Goal: Task Accomplishment & Management: Complete application form

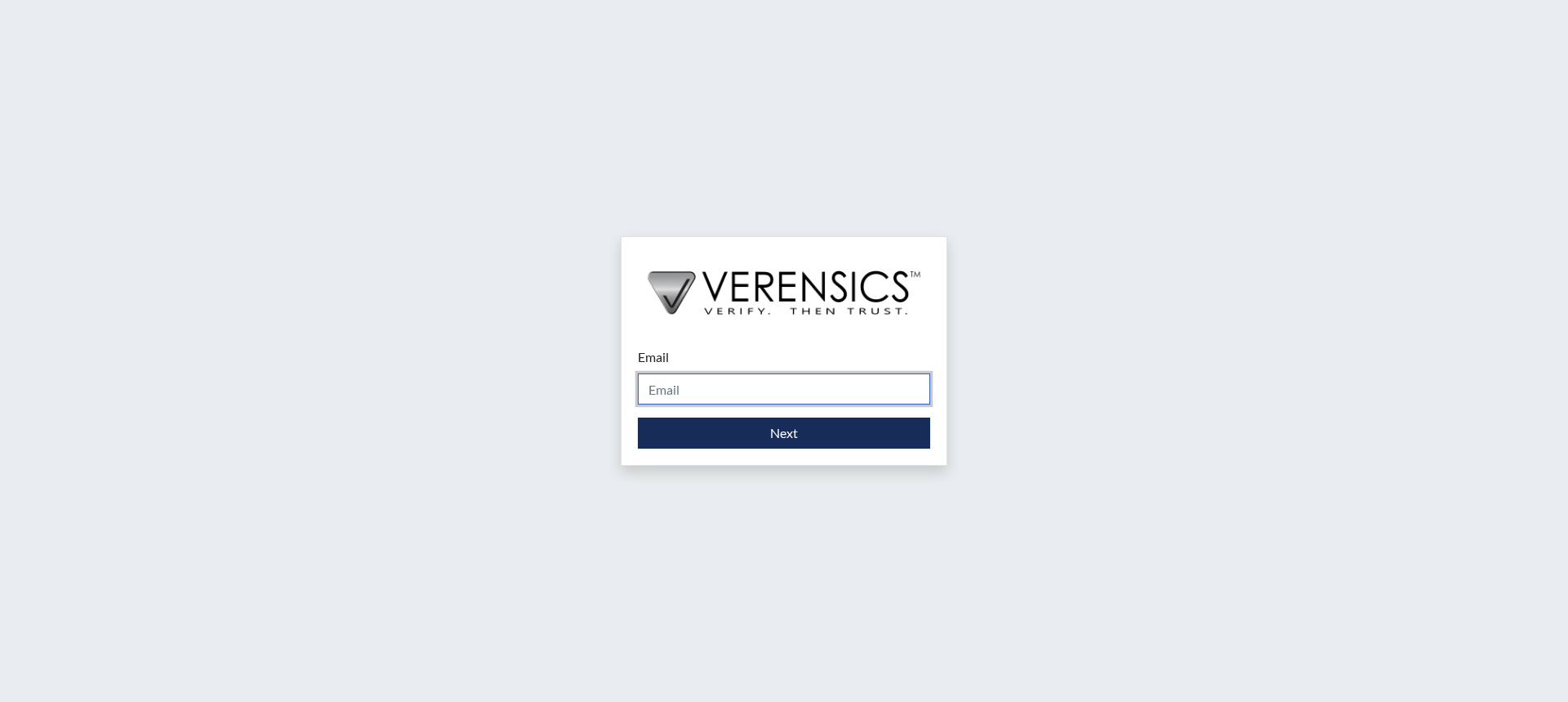
click at [709, 387] on input "Email" at bounding box center [784, 389] width 292 height 31
type input "[PERSON_NAME][EMAIL_ADDRESS][DOMAIN_NAME]"
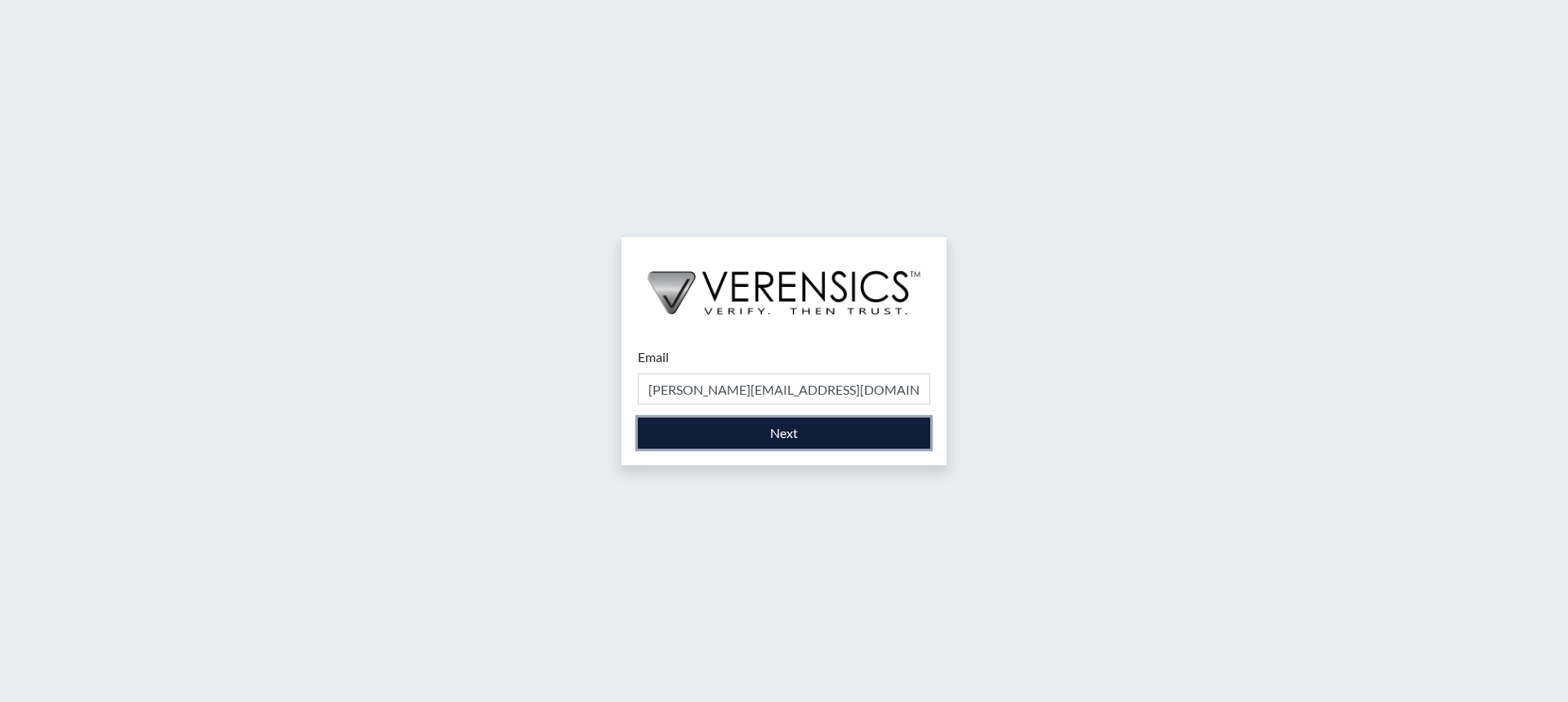
click at [755, 433] on button "Next" at bounding box center [784, 432] width 292 height 31
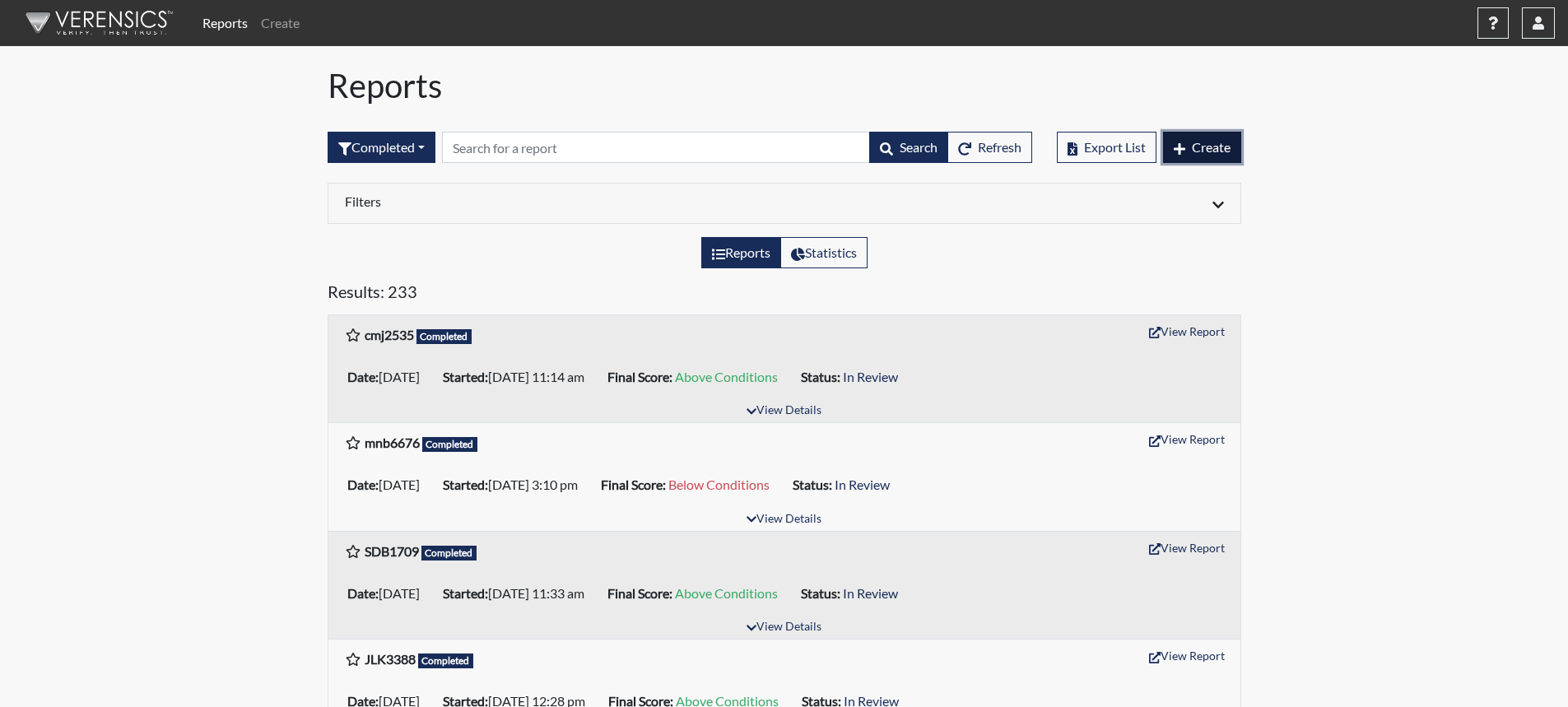
click at [1220, 155] on button "Create" at bounding box center [1202, 147] width 78 height 31
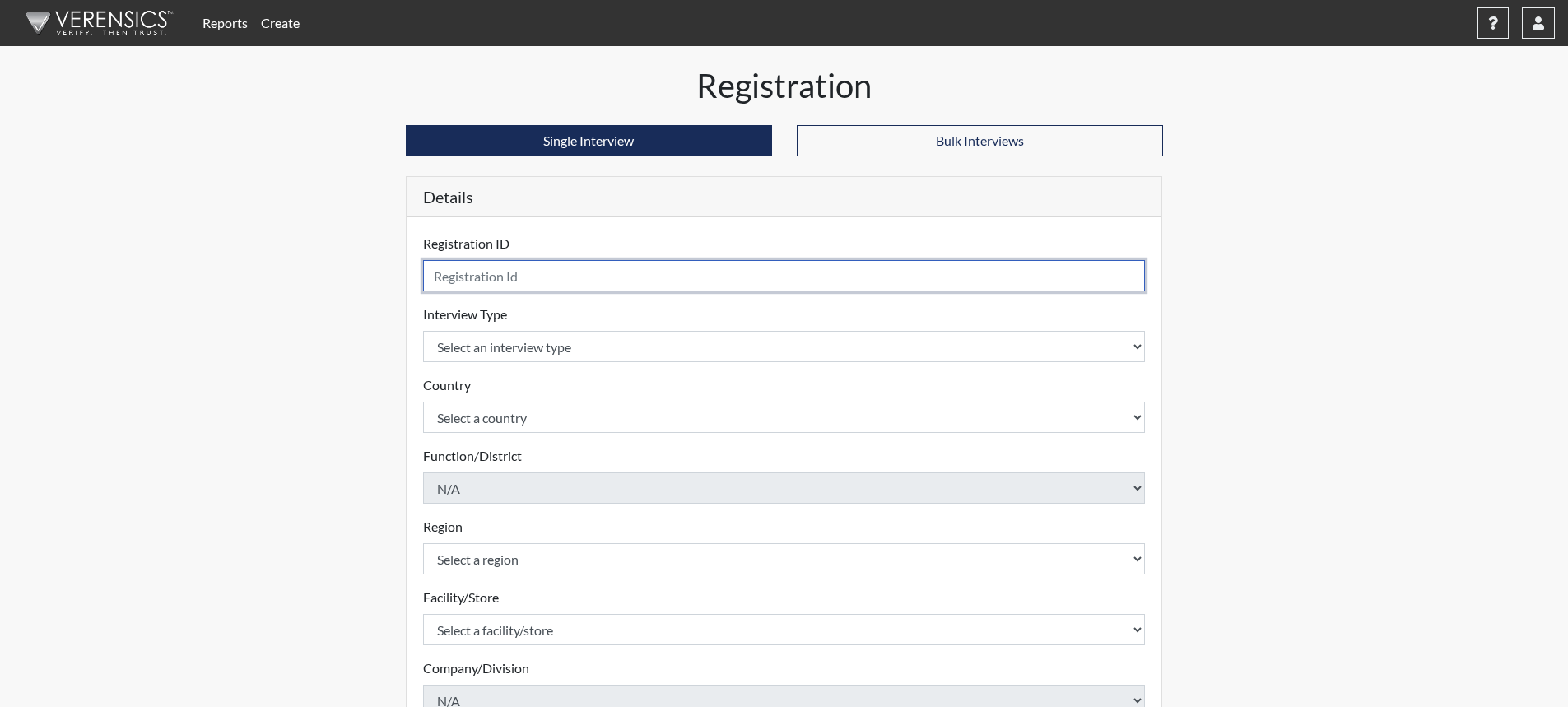
click at [542, 278] on input "text" at bounding box center [785, 275] width 723 height 31
type input "wa1938"
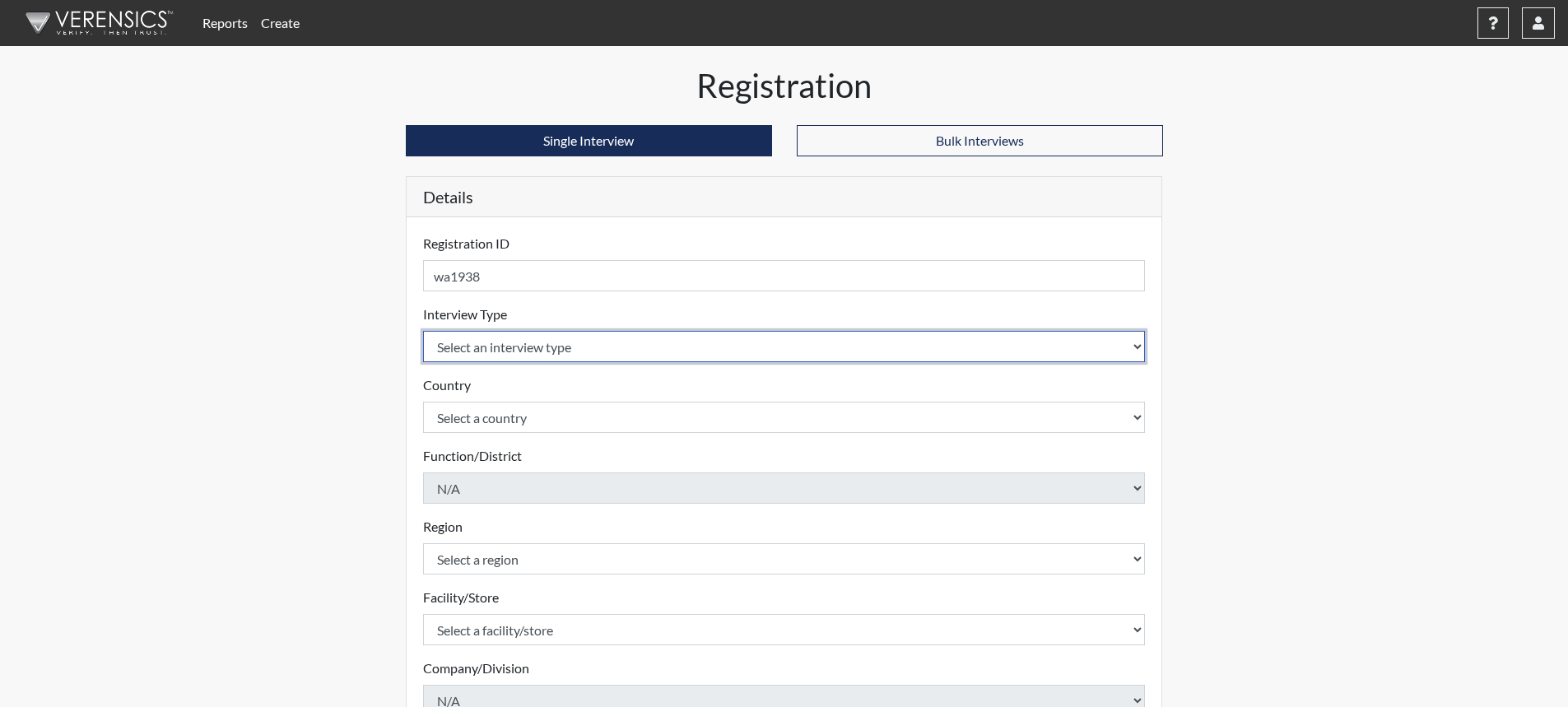
click at [587, 342] on select "Select an interview type Corrections Pre-Employment" at bounding box center [785, 346] width 723 height 31
select select "ff733e93-e1bf-11ea-9c9f-0eff0cf7eb8f"
click at [423, 331] on select "Select an interview type Corrections Pre-Employment" at bounding box center [785, 346] width 723 height 31
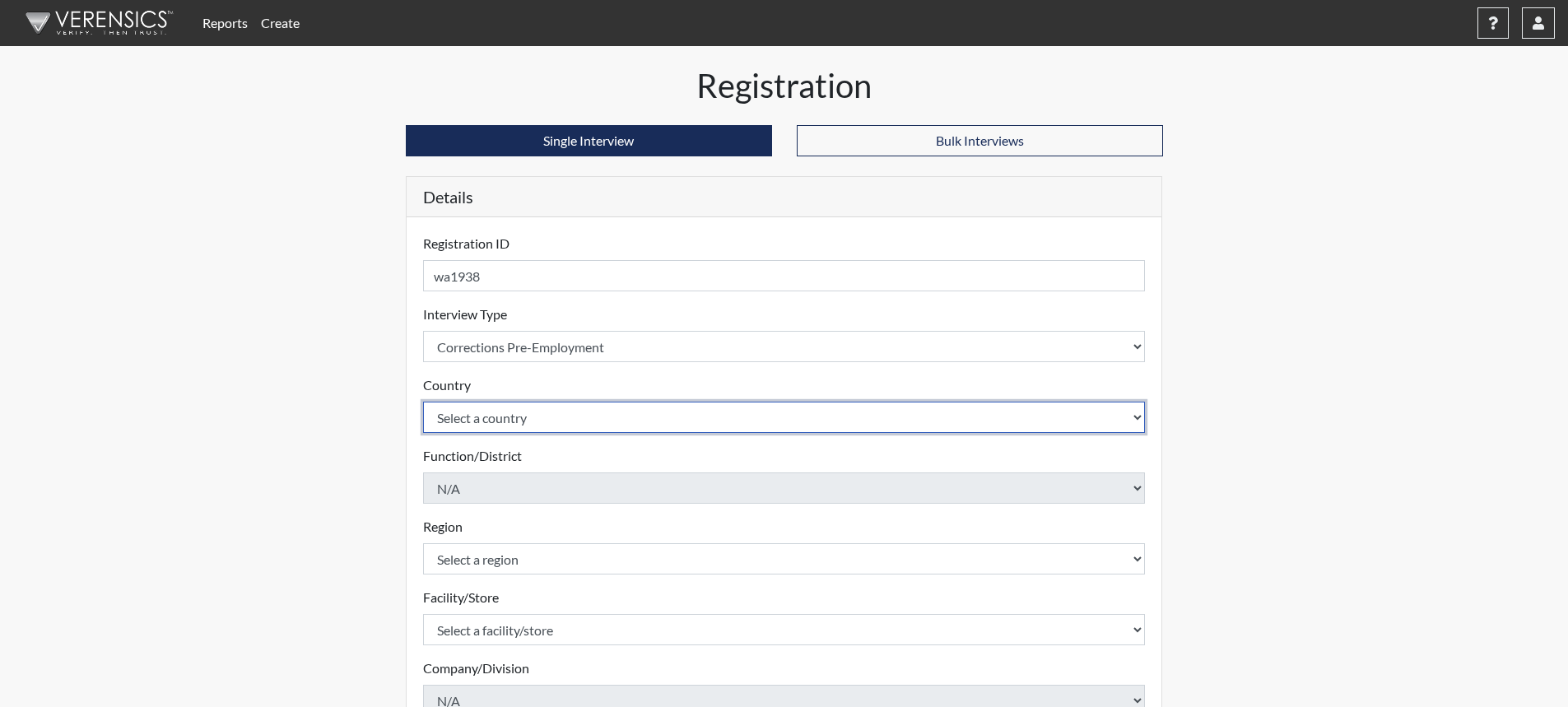
click at [601, 409] on select "Select a country [GEOGRAPHIC_DATA] [GEOGRAPHIC_DATA]" at bounding box center [785, 416] width 723 height 31
select select "united-states-of-[GEOGRAPHIC_DATA]"
click at [423, 401] on select "Select a country [GEOGRAPHIC_DATA] [GEOGRAPHIC_DATA]" at bounding box center [785, 416] width 723 height 31
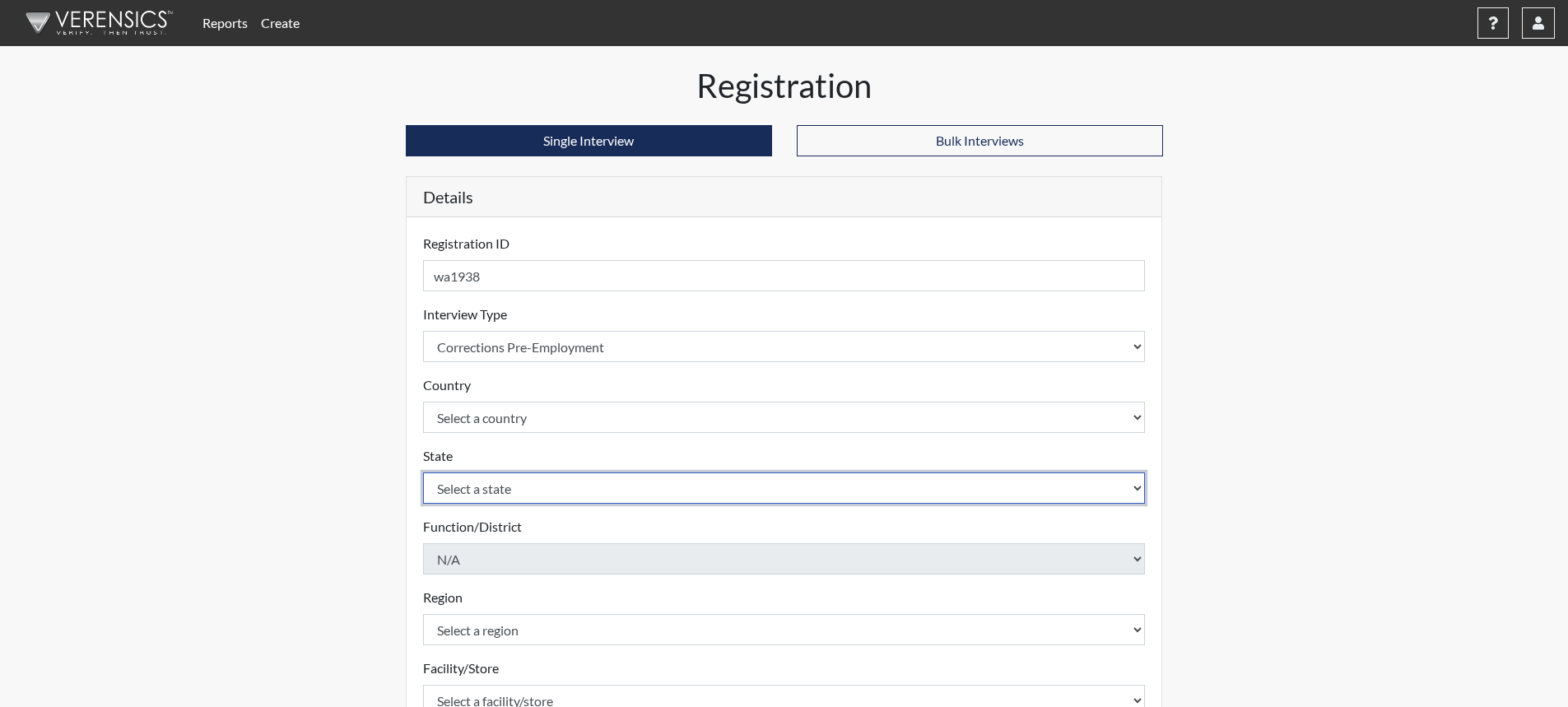
click at [598, 494] on select "Select a state [US_STATE] [US_STATE] [US_STATE] [US_STATE] [US_STATE] [US_STATE…" at bounding box center [785, 487] width 723 height 31
select select "GA"
click at [423, 472] on select "Select a state [US_STATE] [US_STATE] [US_STATE] [US_STATE] [US_STATE] [US_STATE…" at bounding box center [785, 487] width 723 height 31
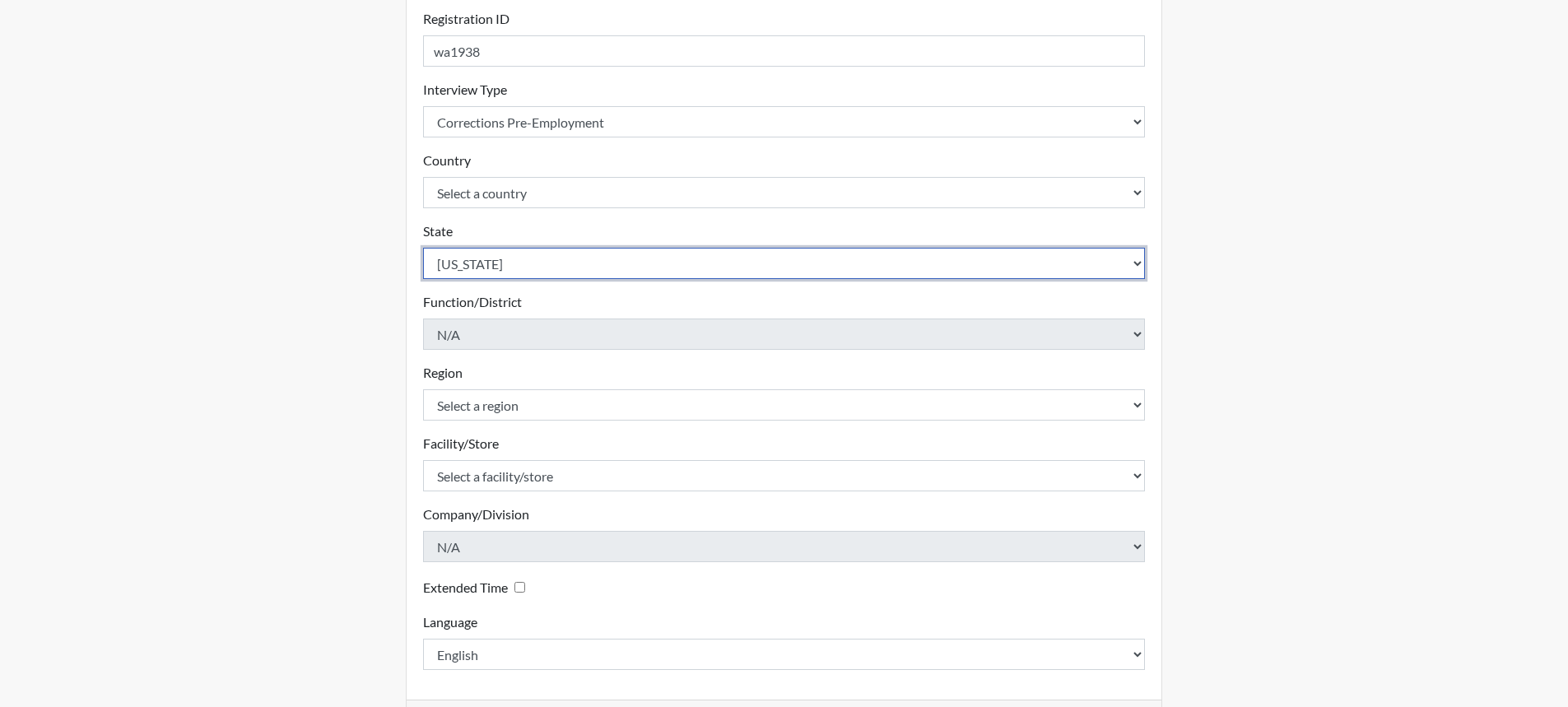
scroll to position [290, 0]
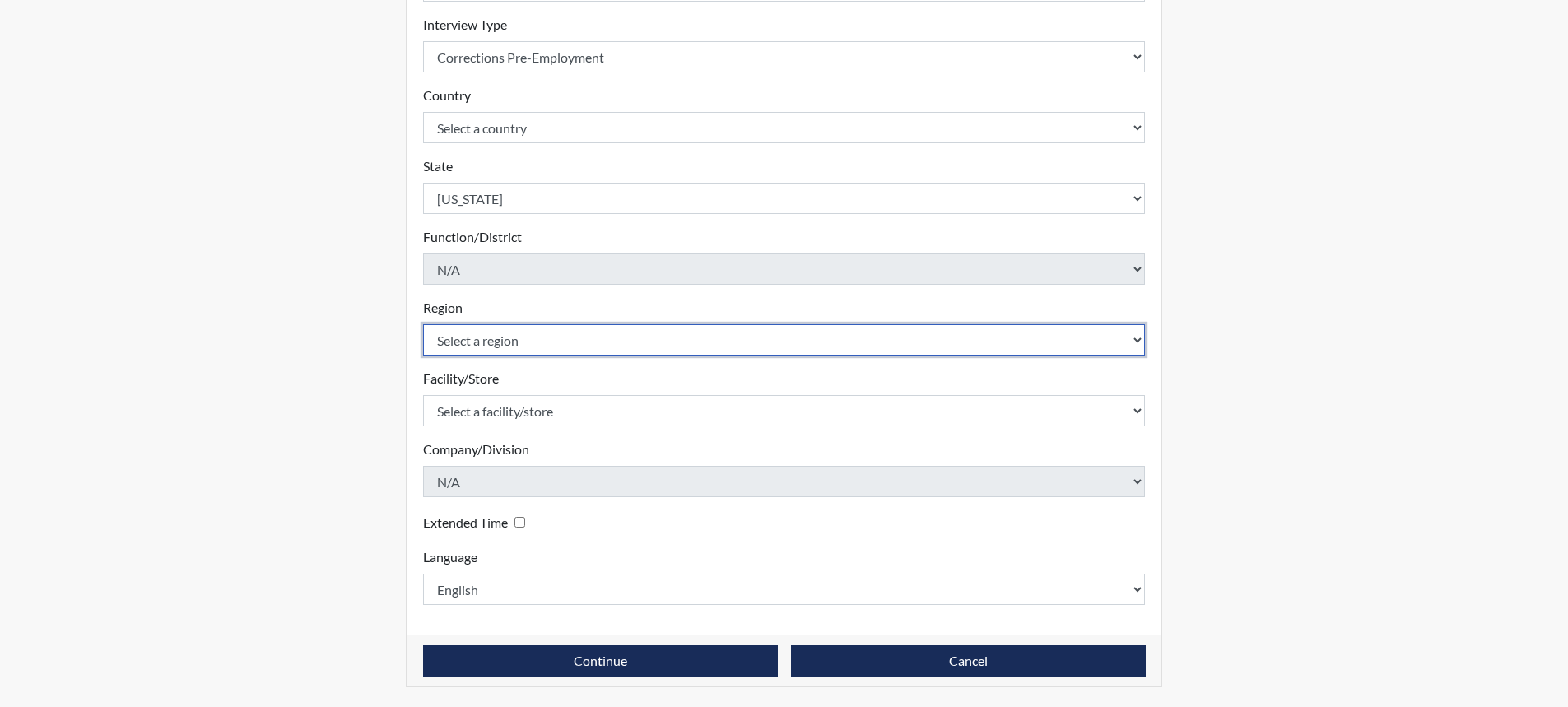
click at [560, 341] on select "Select a region [GEOGRAPHIC_DATA]" at bounding box center [785, 340] width 723 height 31
select select "743fb50d-a618-40f0-9631-f2ad6878b8a9"
click at [423, 325] on select "Select a region [GEOGRAPHIC_DATA]" at bounding box center [785, 340] width 723 height 31
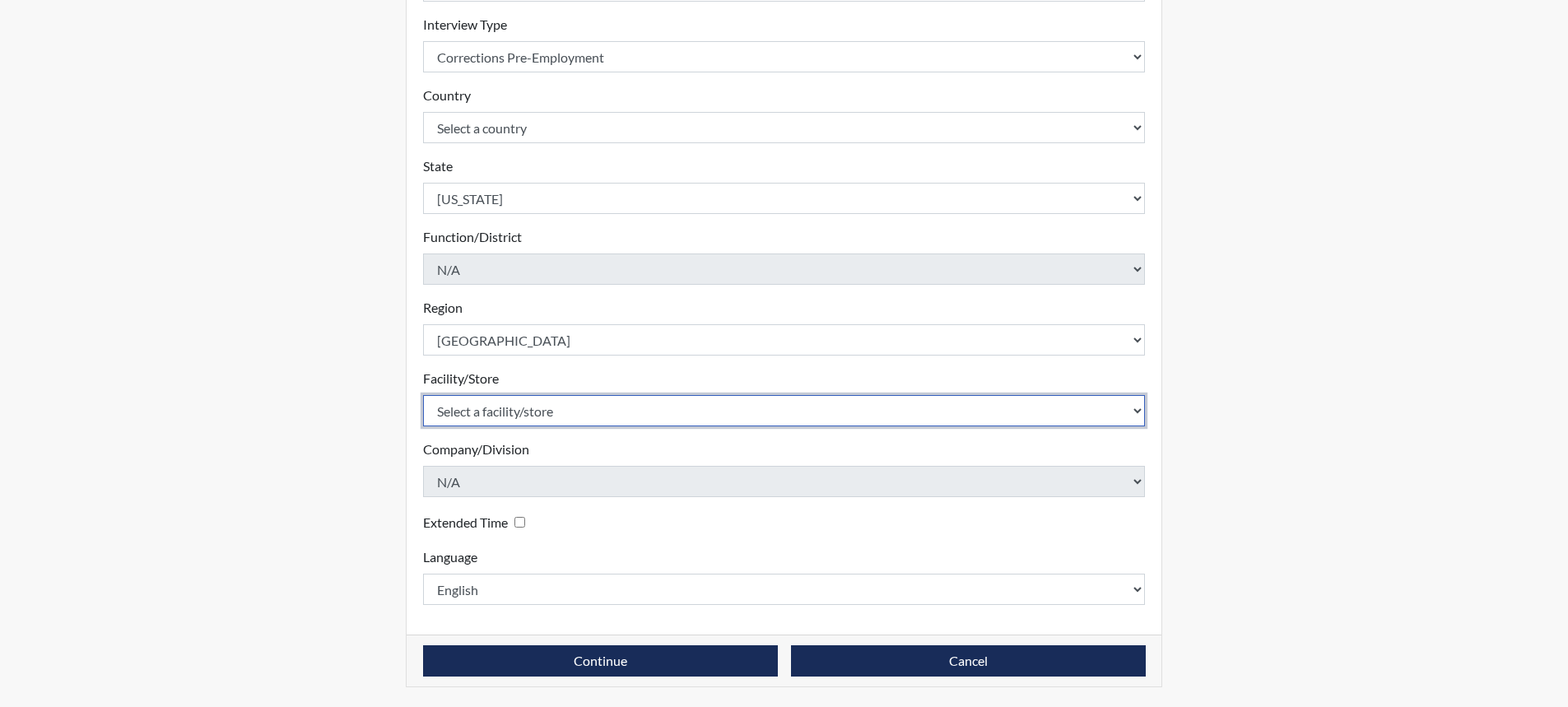
click at [584, 406] on select "Select a facility/store [PERSON_NAME]" at bounding box center [785, 410] width 723 height 31
select select "8e910059-186f-4f58-84aa-e2c3cd0b85af"
click at [423, 395] on select "Select a facility/store [PERSON_NAME]" at bounding box center [785, 410] width 723 height 31
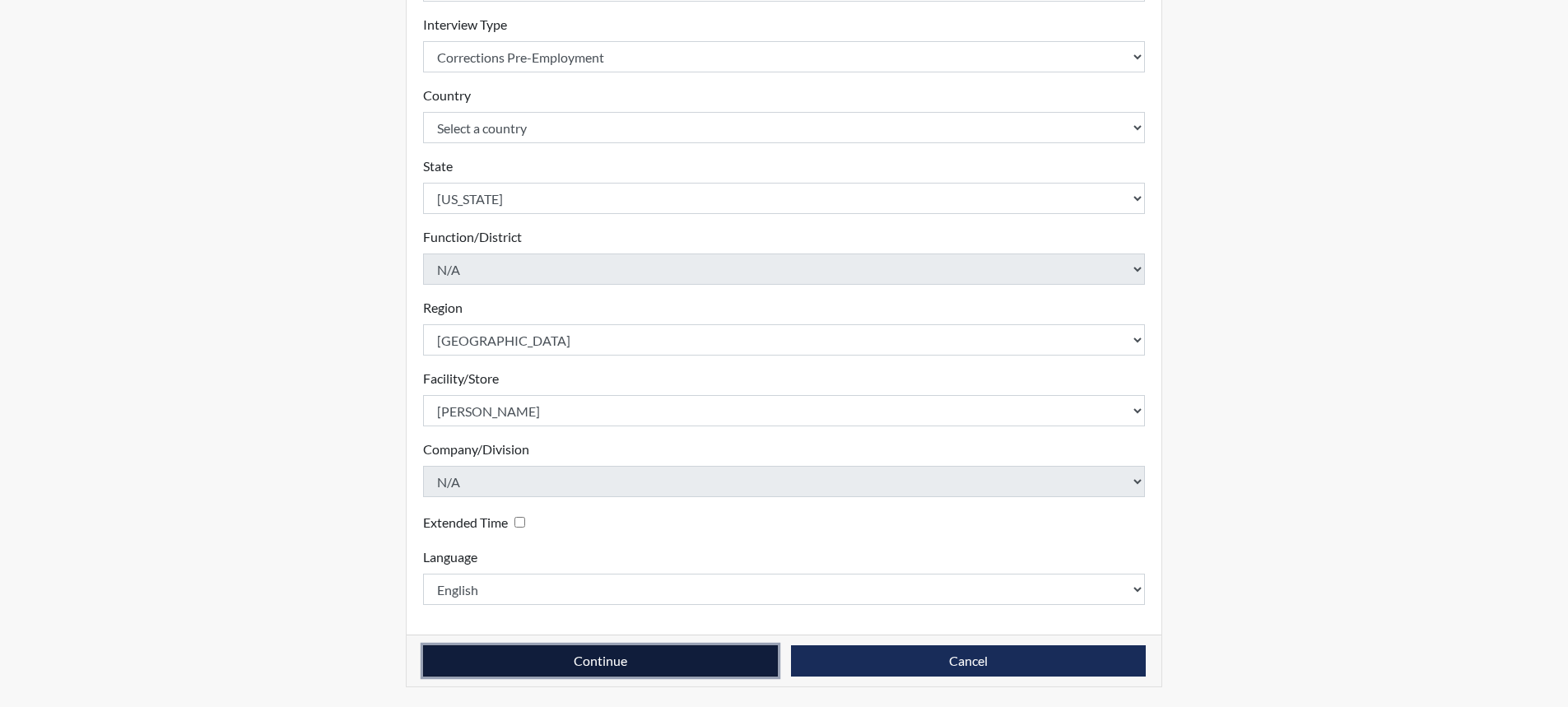
click at [611, 656] on button "Continue" at bounding box center [600, 660] width 355 height 31
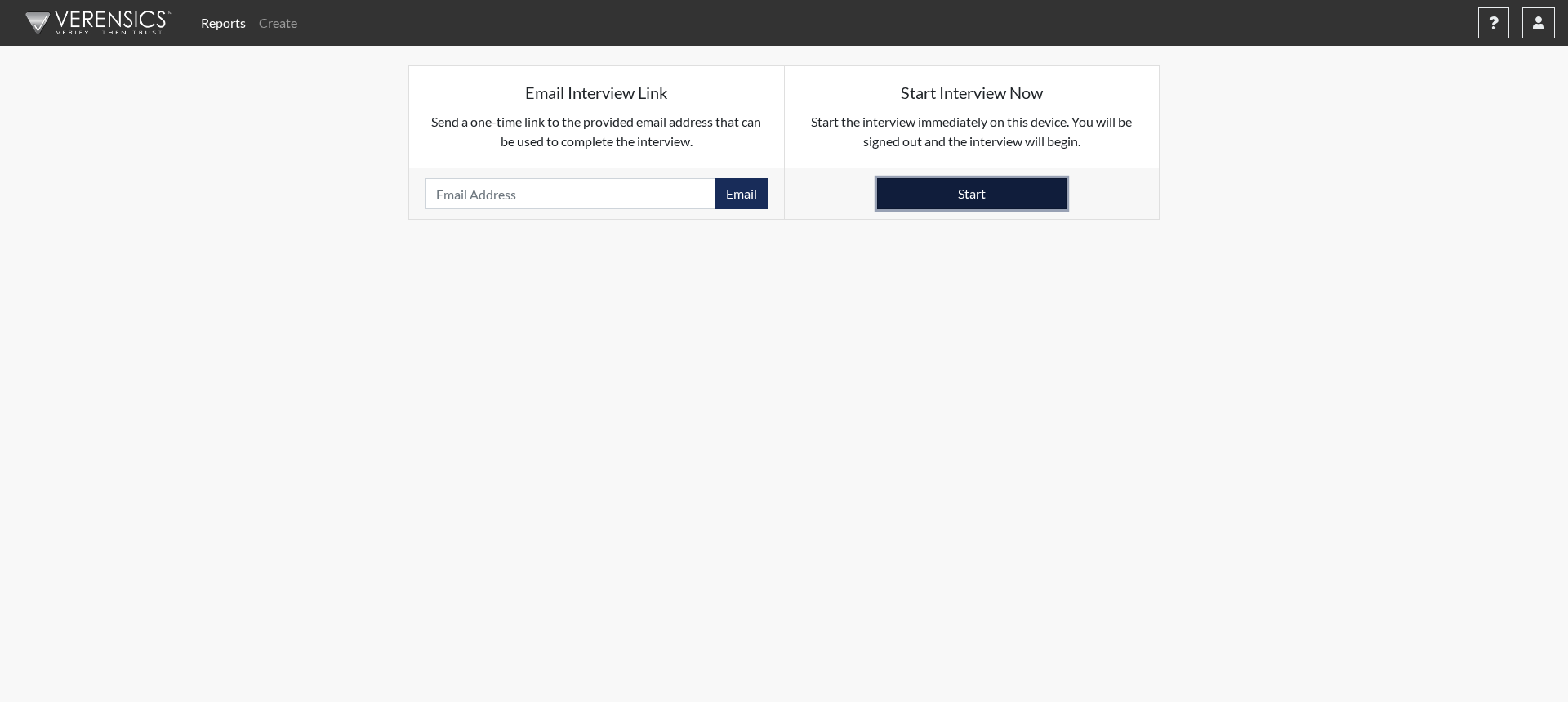
click at [968, 193] on button "Start" at bounding box center [971, 193] width 189 height 31
